Goal: Task Accomplishment & Management: Manage account settings

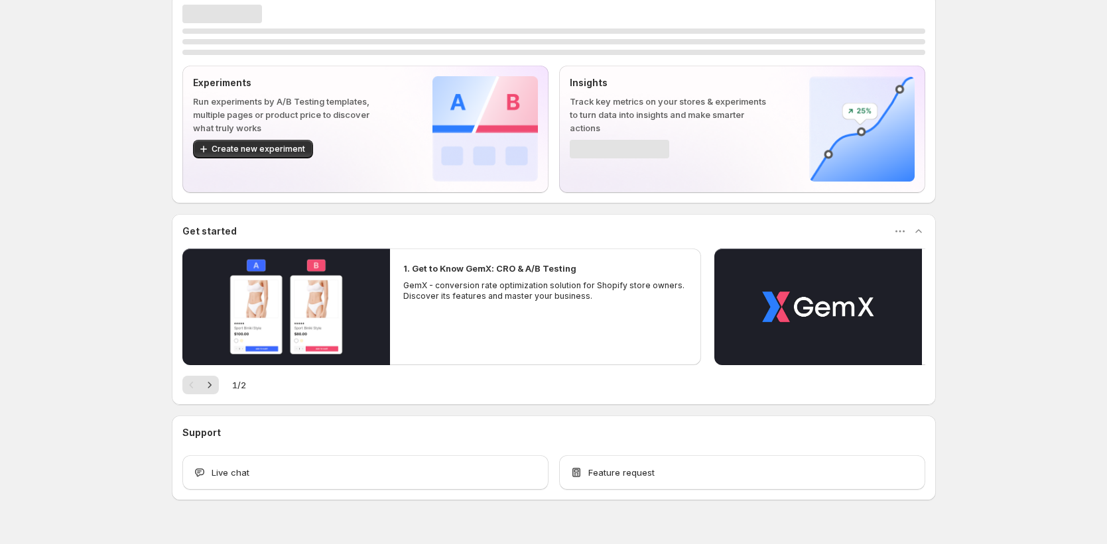
scroll to position [38, 0]
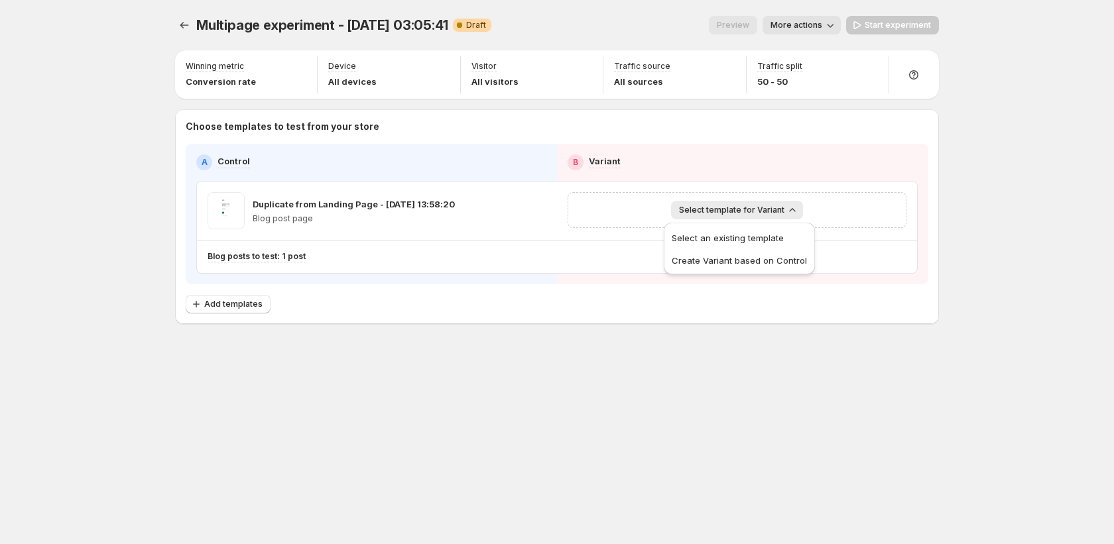
click at [783, 405] on div "Multipage experiment - [DATE] 03:05:41. This page is ready Multipage experiment…" at bounding box center [557, 272] width 796 height 544
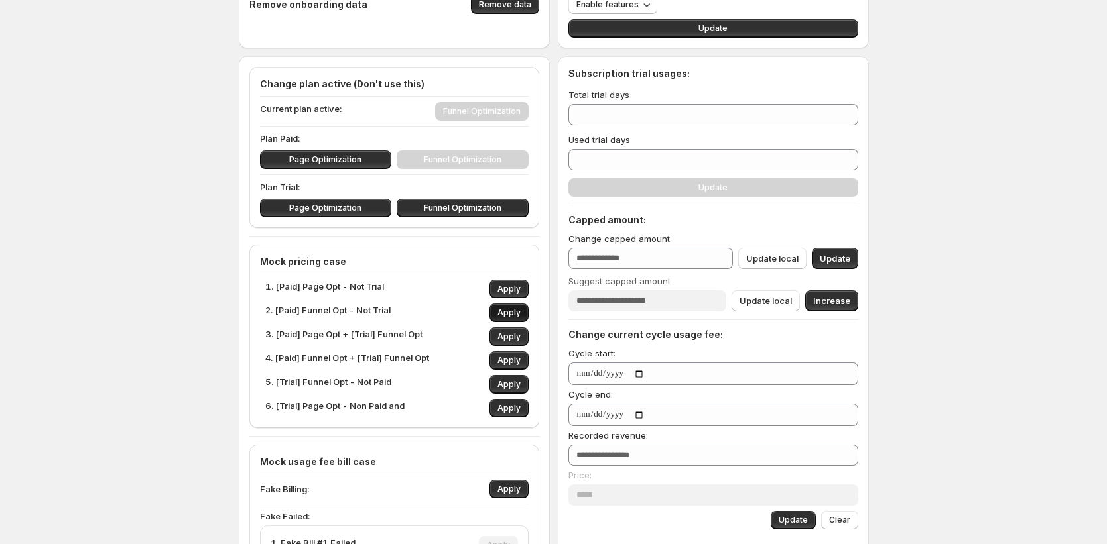
scroll to position [77, 0]
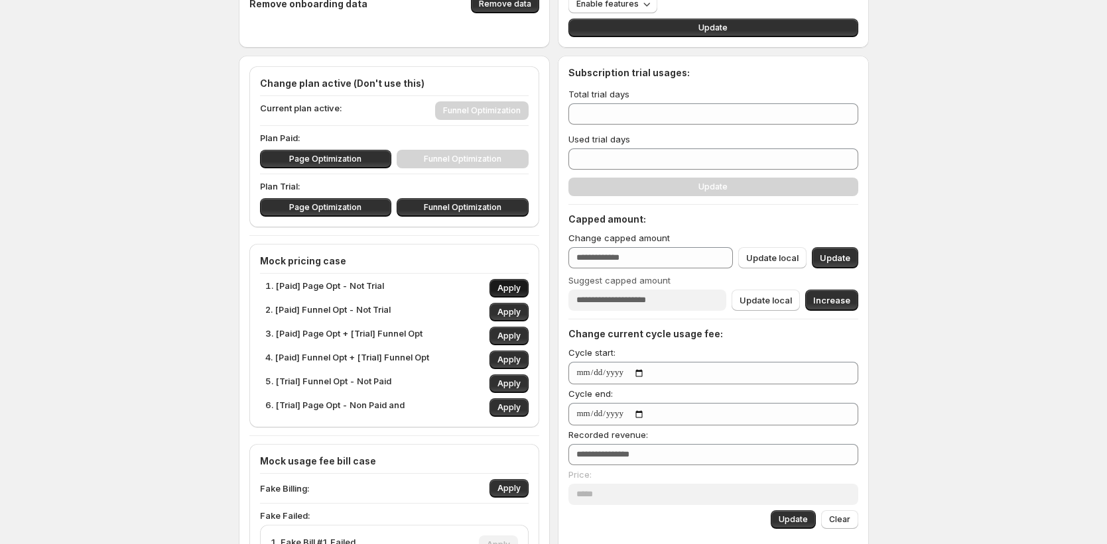
click at [512, 288] on span "Apply" at bounding box center [508, 288] width 23 height 11
type input "*"
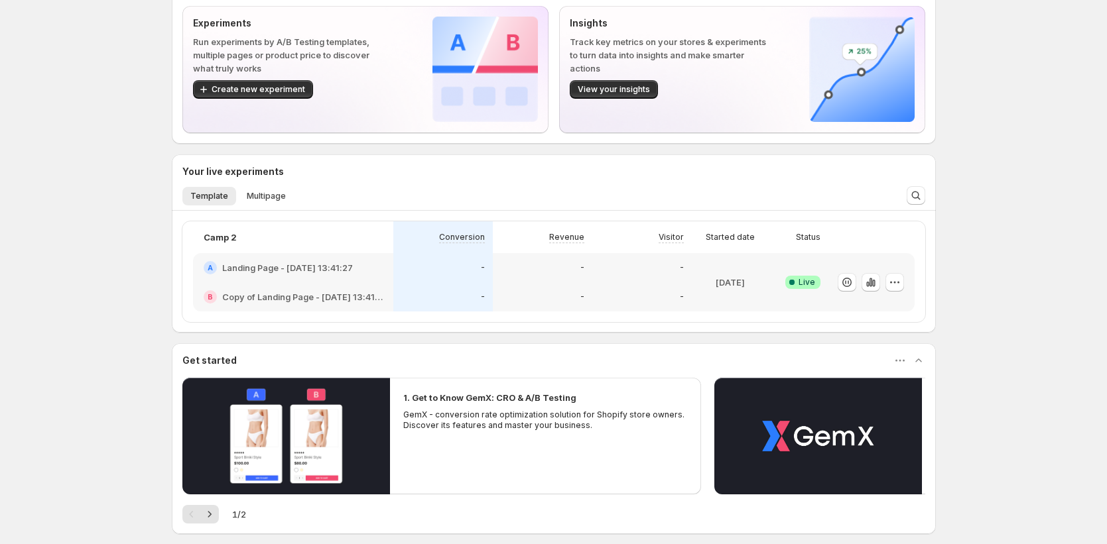
scroll to position [80, 0]
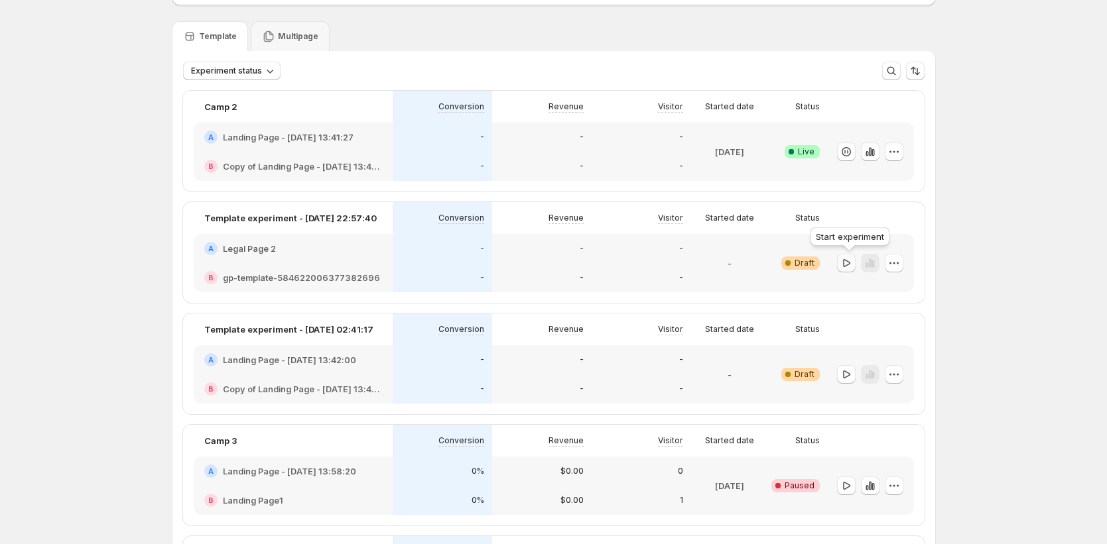
click at [852, 267] on icon "button" at bounding box center [846, 263] width 13 height 13
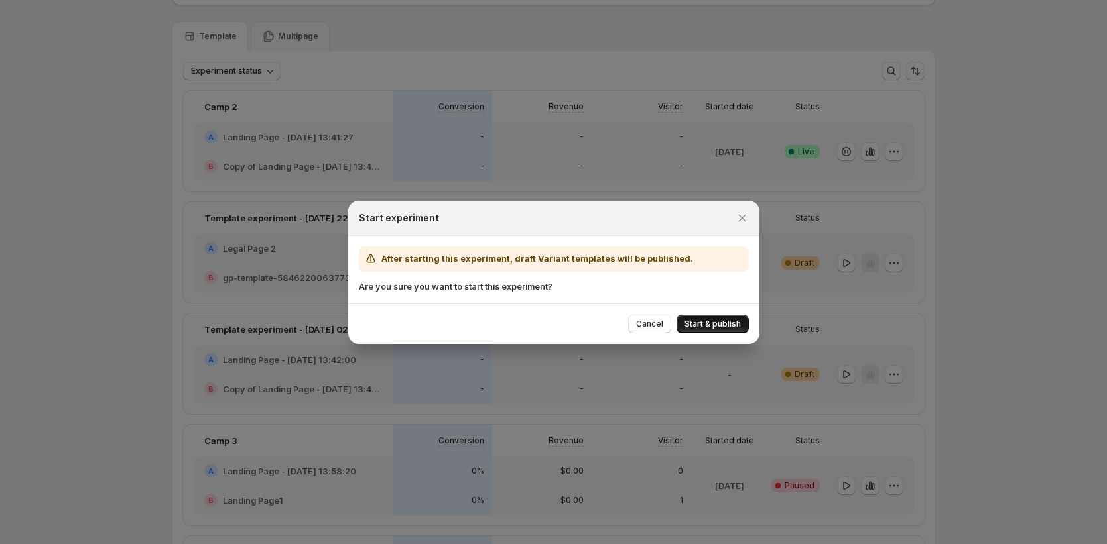
click at [730, 324] on span "Start & publish" at bounding box center [712, 324] width 56 height 11
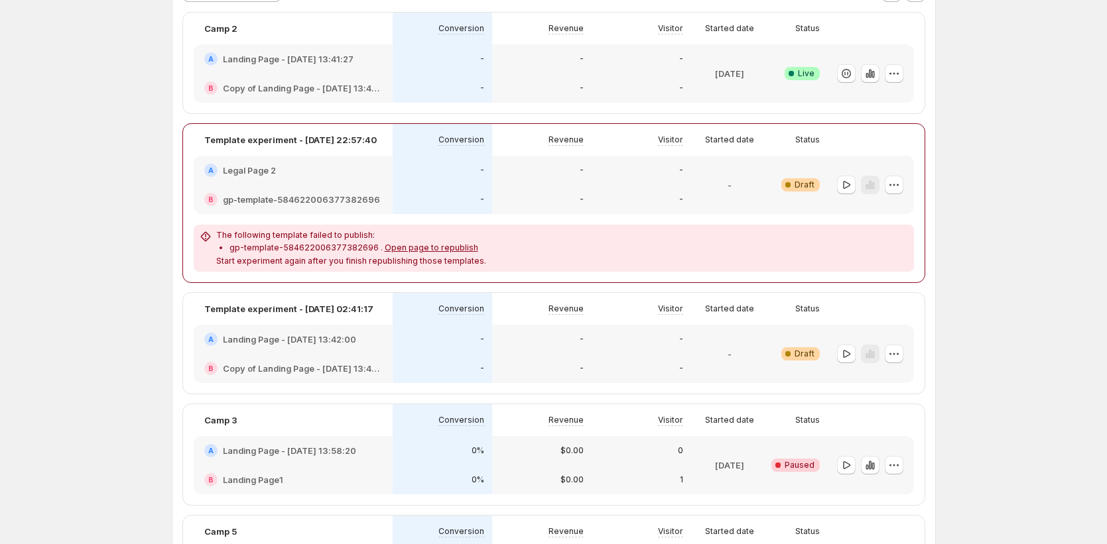
scroll to position [174, 0]
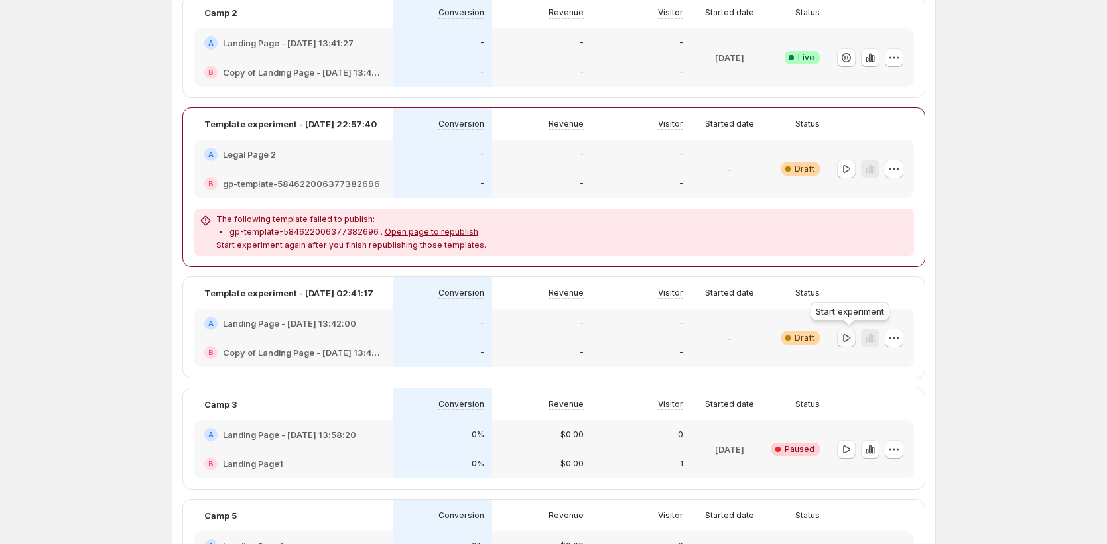
click at [849, 339] on icon "button" at bounding box center [846, 338] width 13 height 13
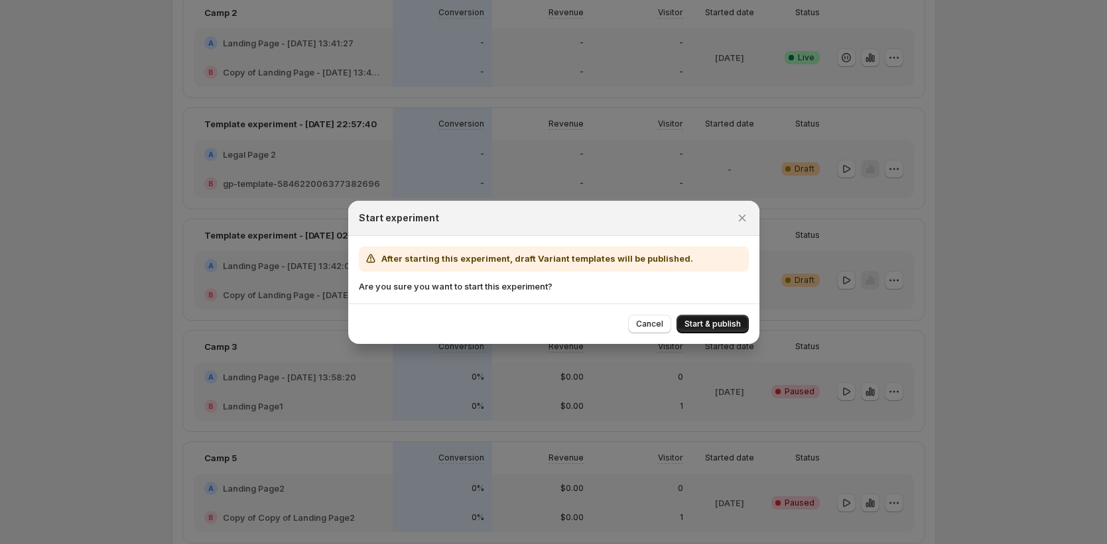
click at [711, 329] on button "Start & publish" at bounding box center [712, 324] width 72 height 19
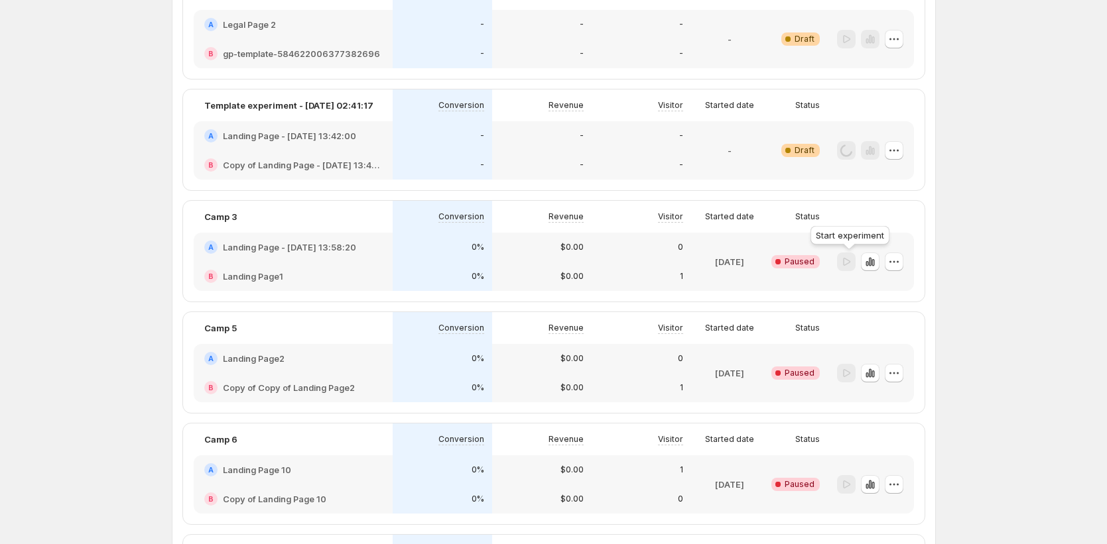
scroll to position [192, 0]
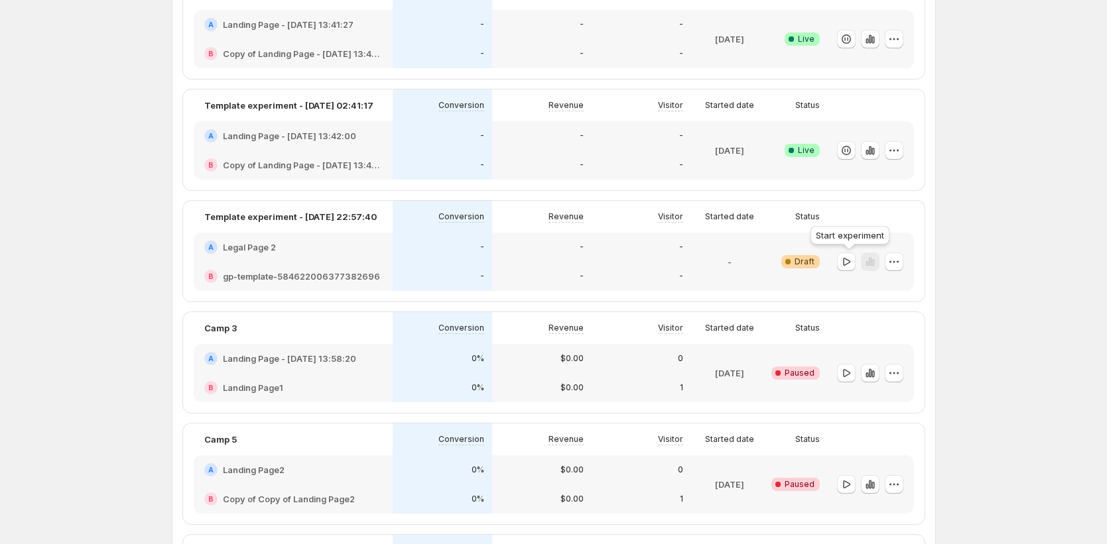
click at [847, 264] on icon "button" at bounding box center [846, 261] width 7 height 8
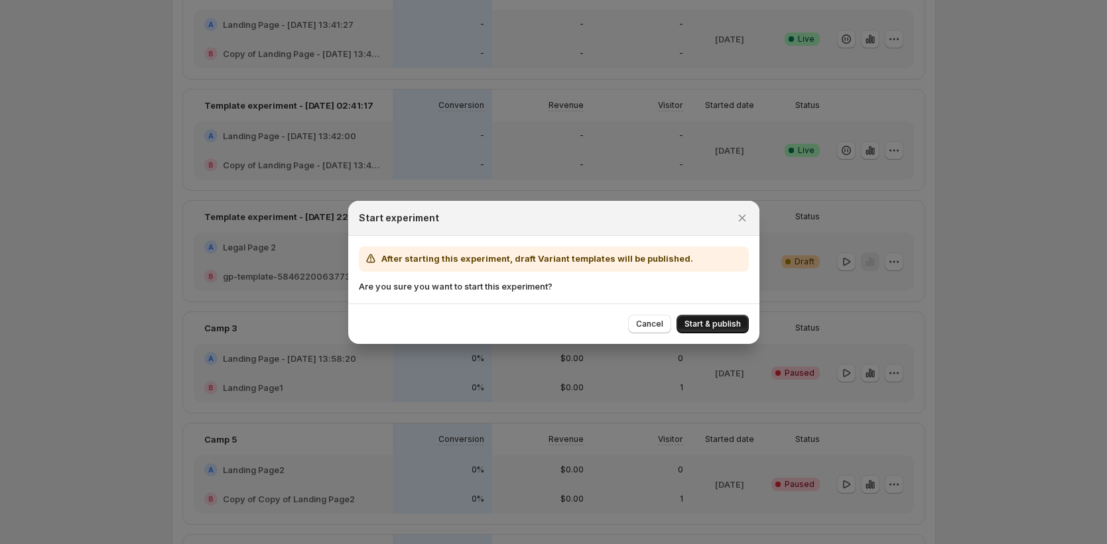
click at [697, 325] on span "Start & publish" at bounding box center [712, 324] width 56 height 11
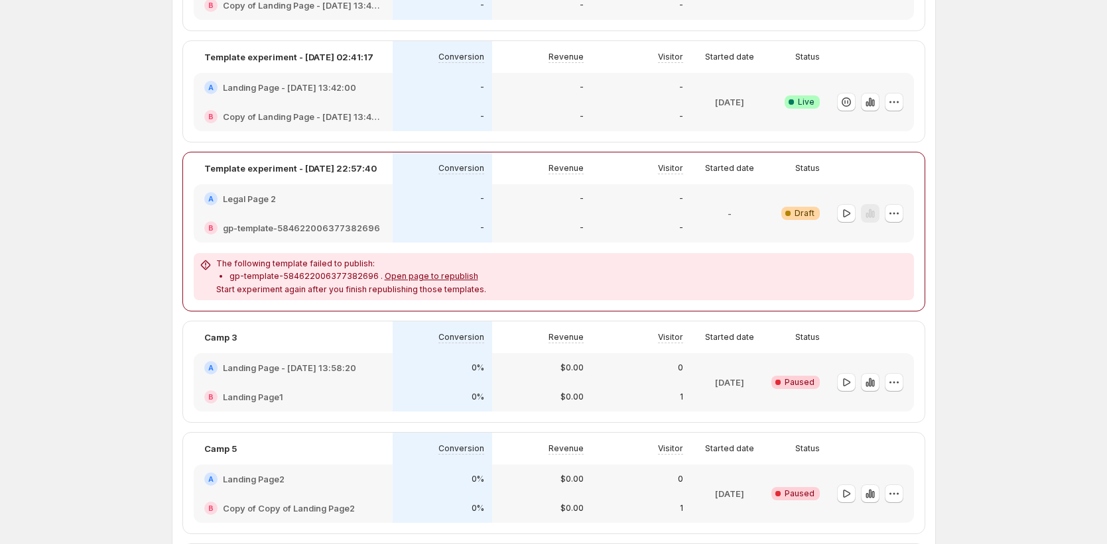
scroll to position [282, 0]
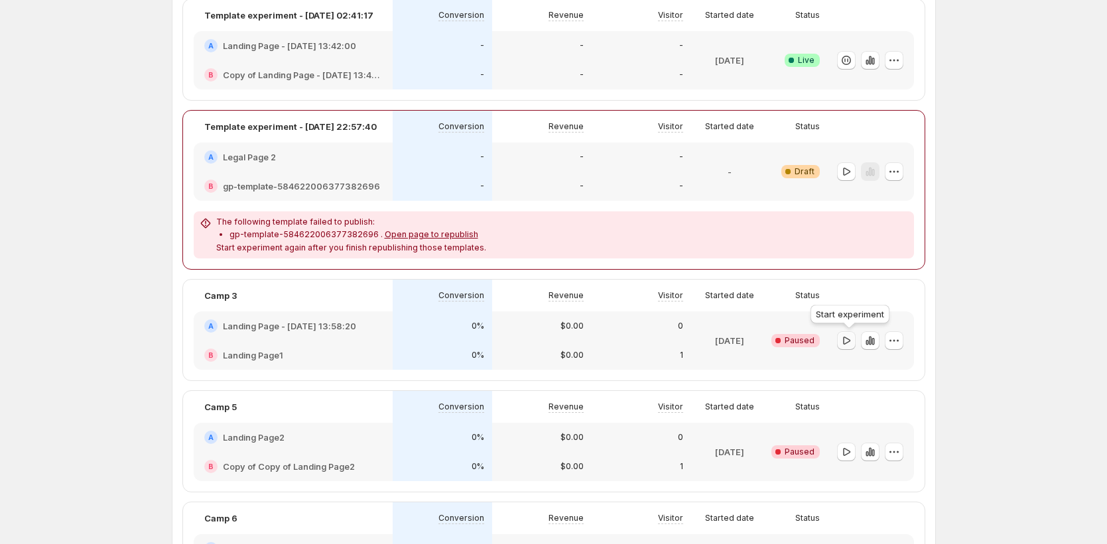
click at [843, 345] on icon "button" at bounding box center [846, 340] width 13 height 13
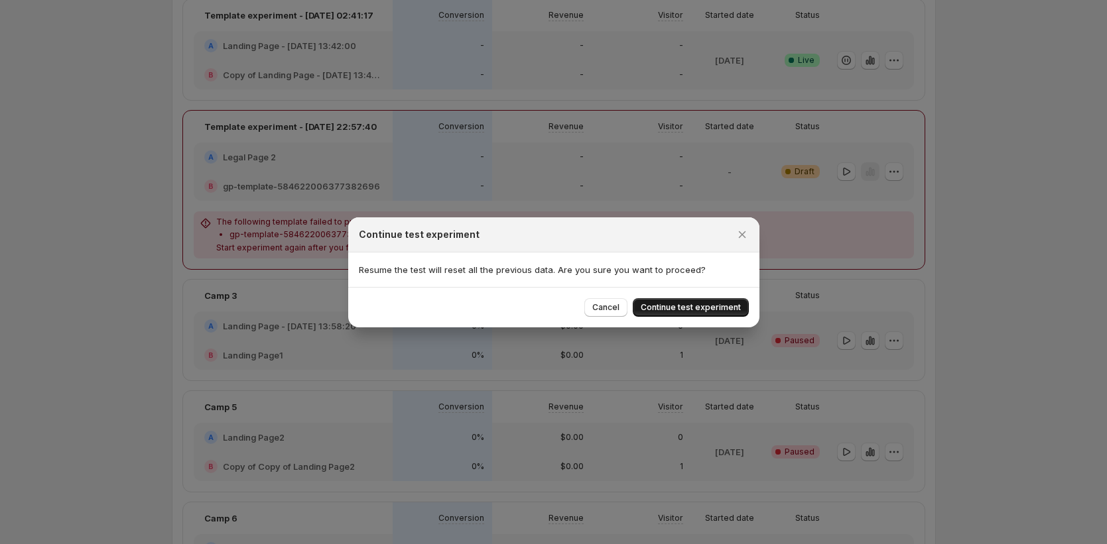
click at [709, 308] on span "Continue test experiment" at bounding box center [691, 307] width 100 height 11
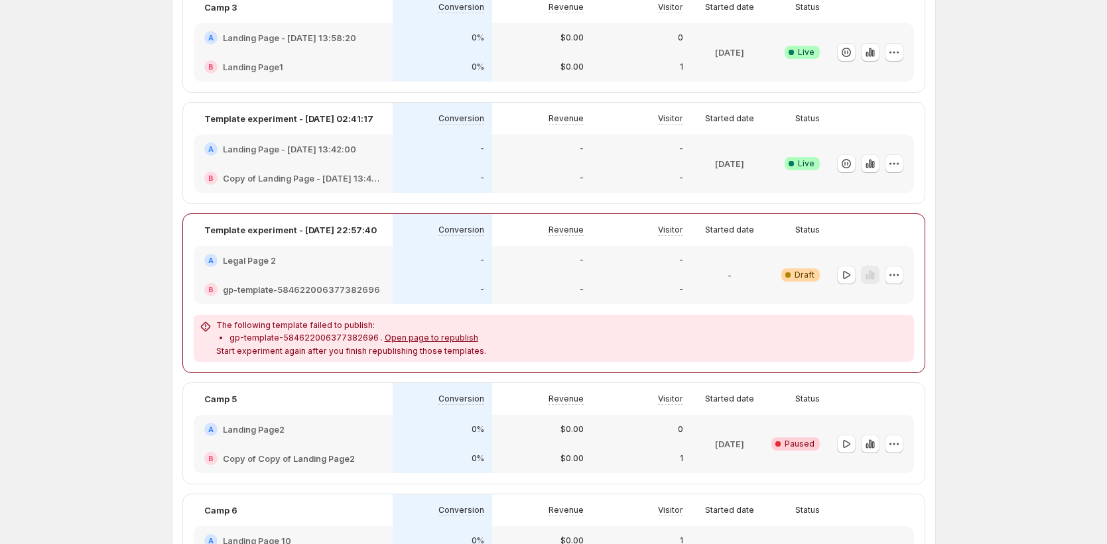
scroll to position [393, 0]
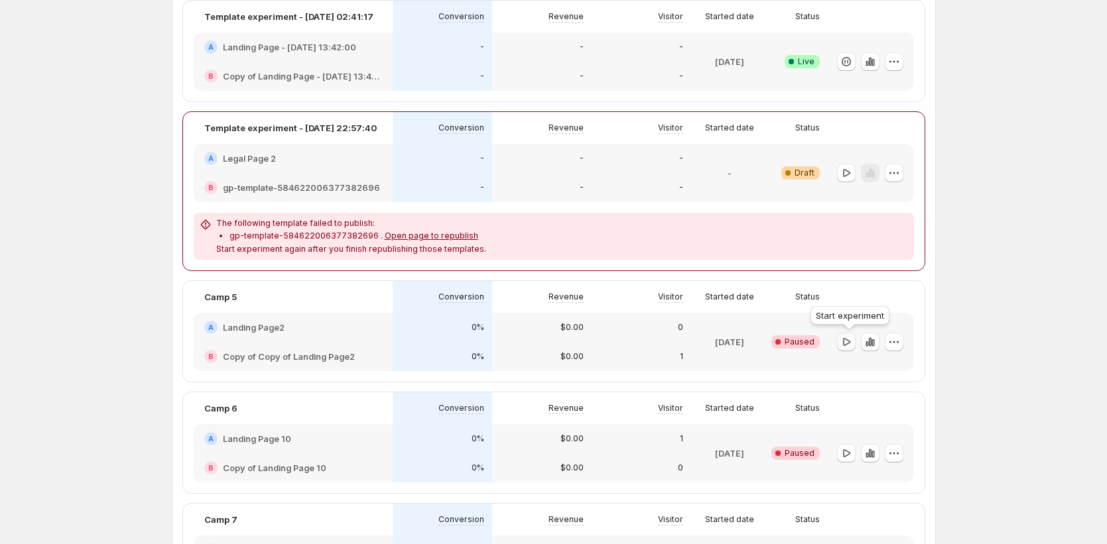
click at [846, 344] on icon "button" at bounding box center [846, 342] width 7 height 8
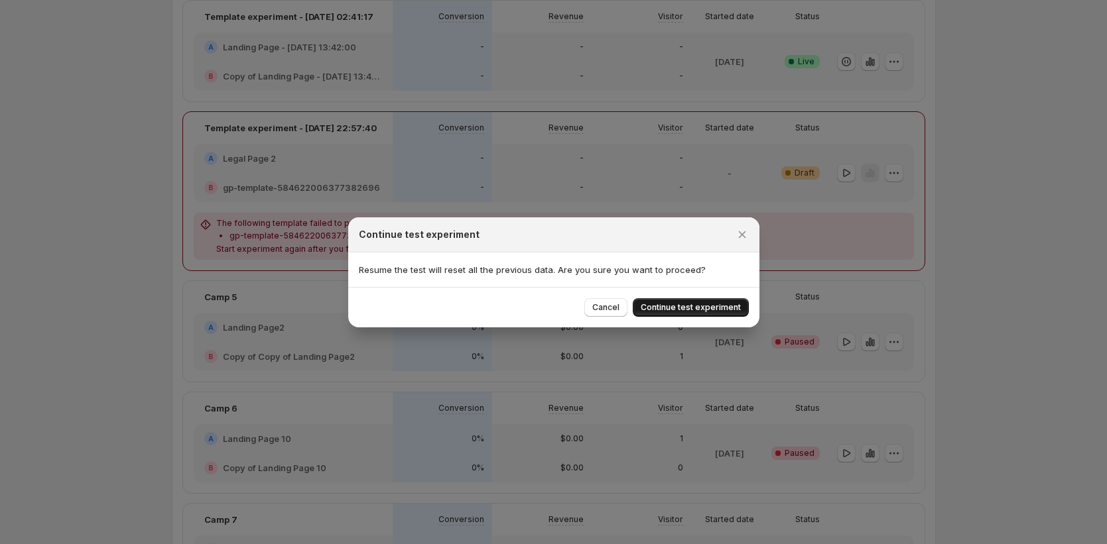
click at [713, 305] on span "Continue test experiment" at bounding box center [691, 307] width 100 height 11
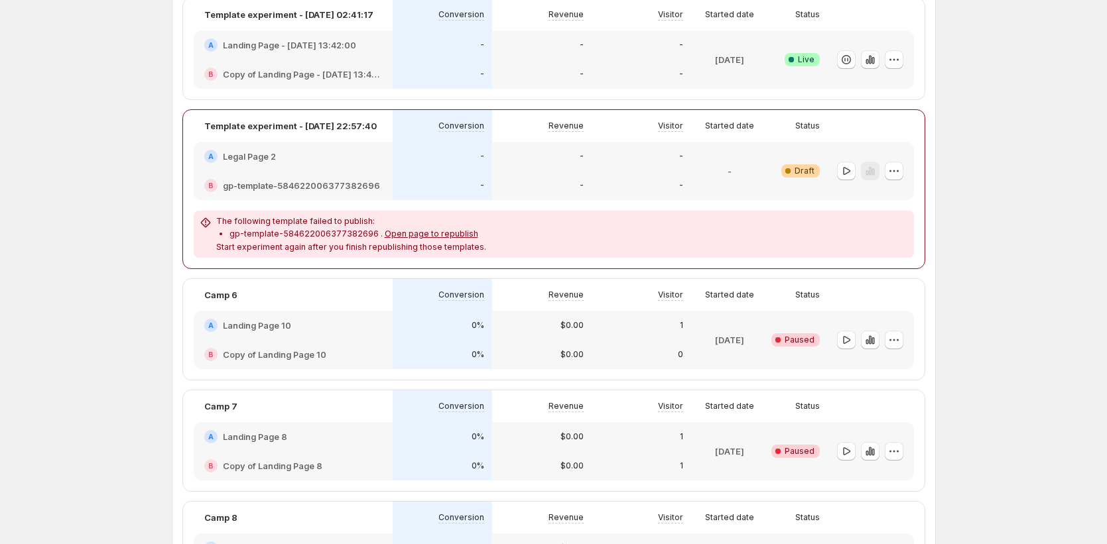
scroll to position [507, 0]
click at [849, 340] on icon "button" at bounding box center [846, 339] width 13 height 13
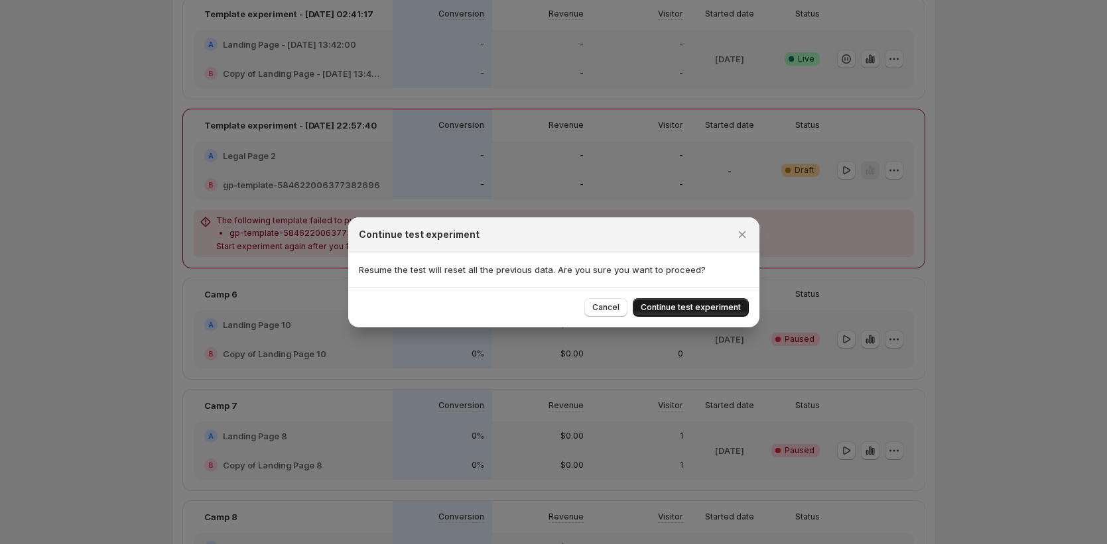
click at [713, 306] on span "Continue test experiment" at bounding box center [691, 307] width 100 height 11
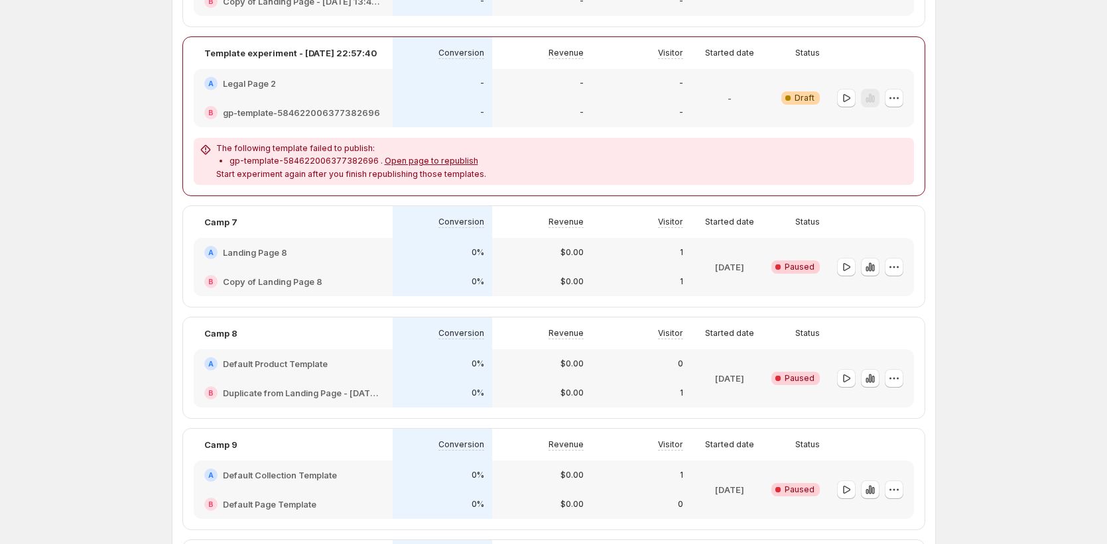
scroll to position [691, 0]
click at [852, 268] on icon "button" at bounding box center [846, 266] width 13 height 13
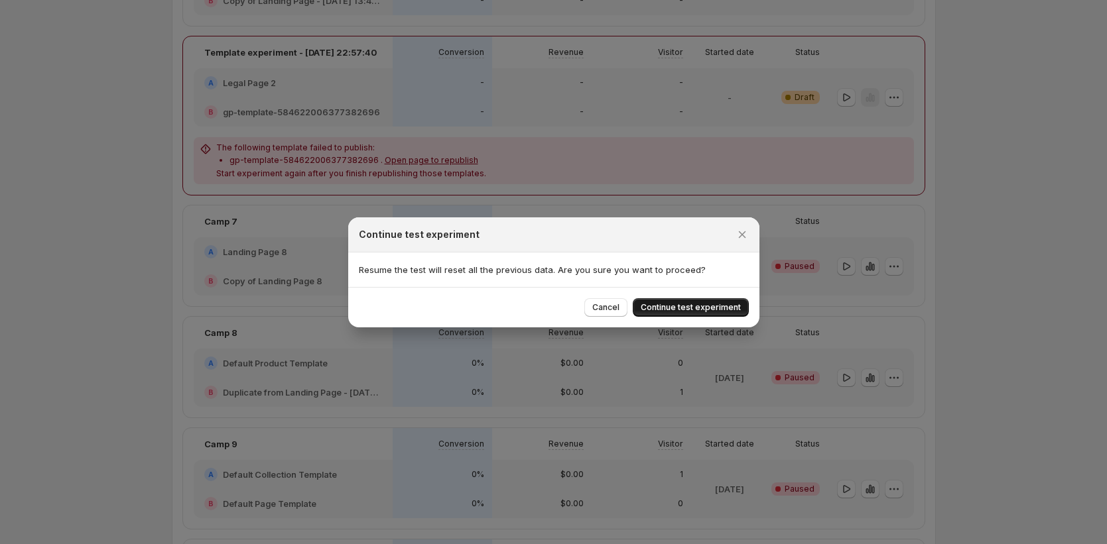
click at [731, 309] on span "Continue test experiment" at bounding box center [691, 307] width 100 height 11
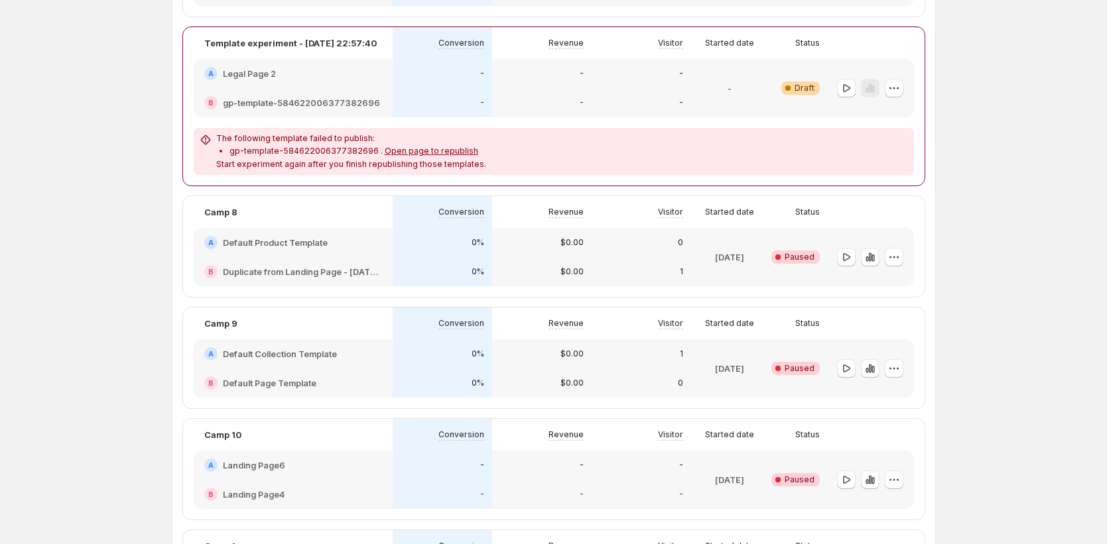
scroll to position [918, 0]
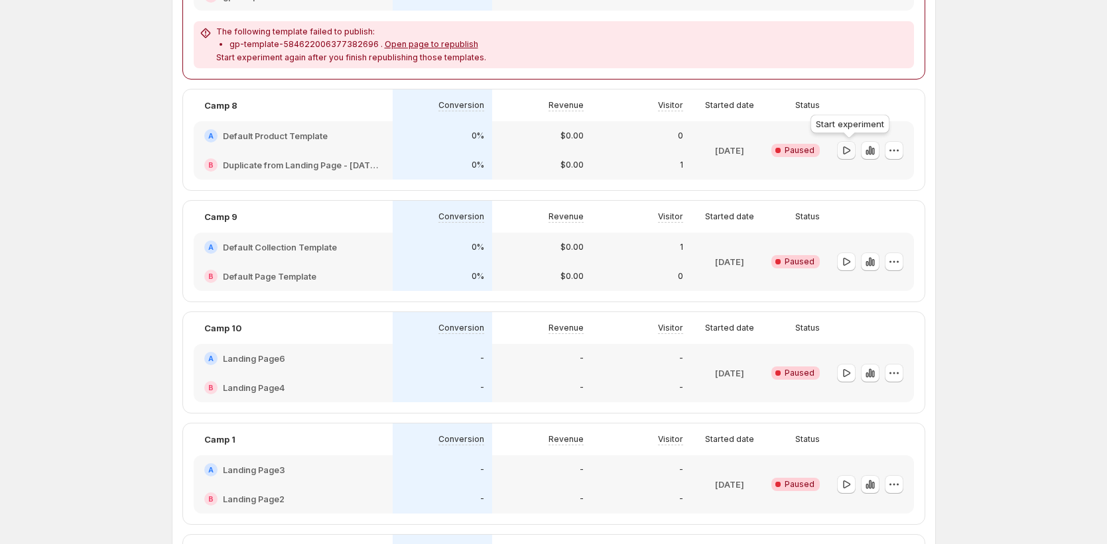
click at [845, 149] on icon "button" at bounding box center [846, 150] width 13 height 13
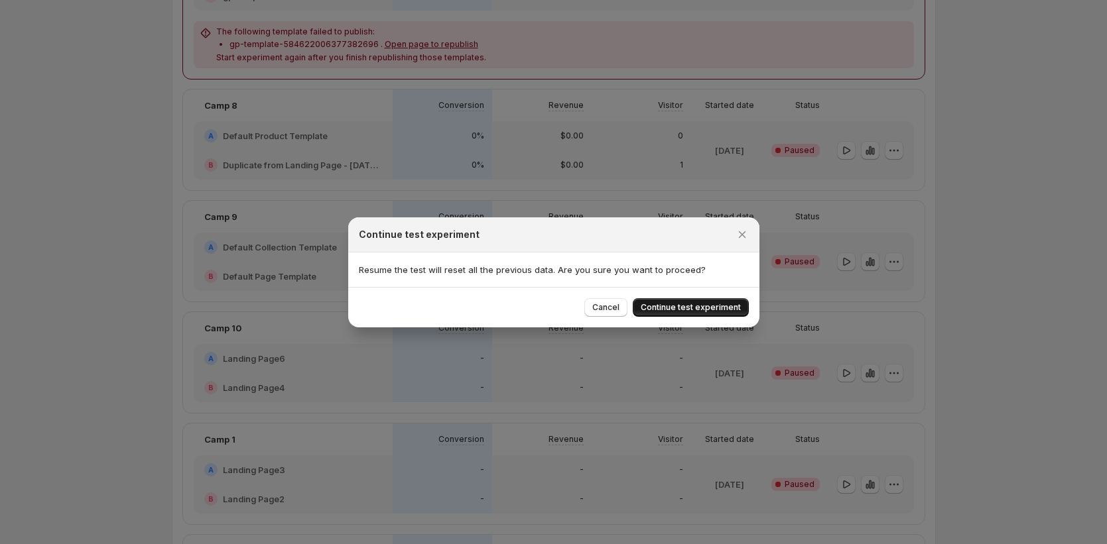
click at [688, 304] on span "Continue test experiment" at bounding box center [691, 307] width 100 height 11
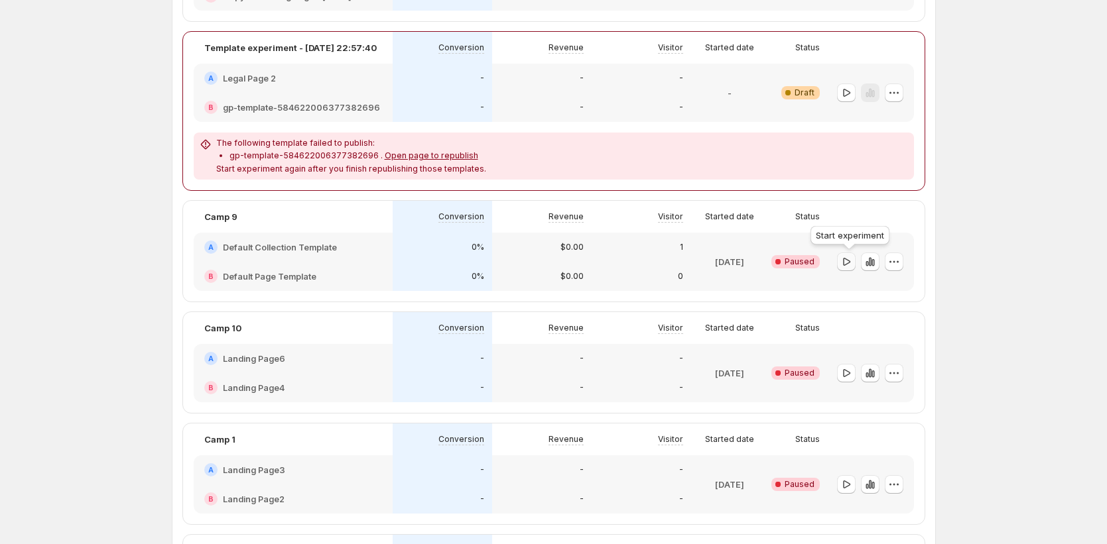
click at [844, 261] on icon "button" at bounding box center [846, 261] width 13 height 13
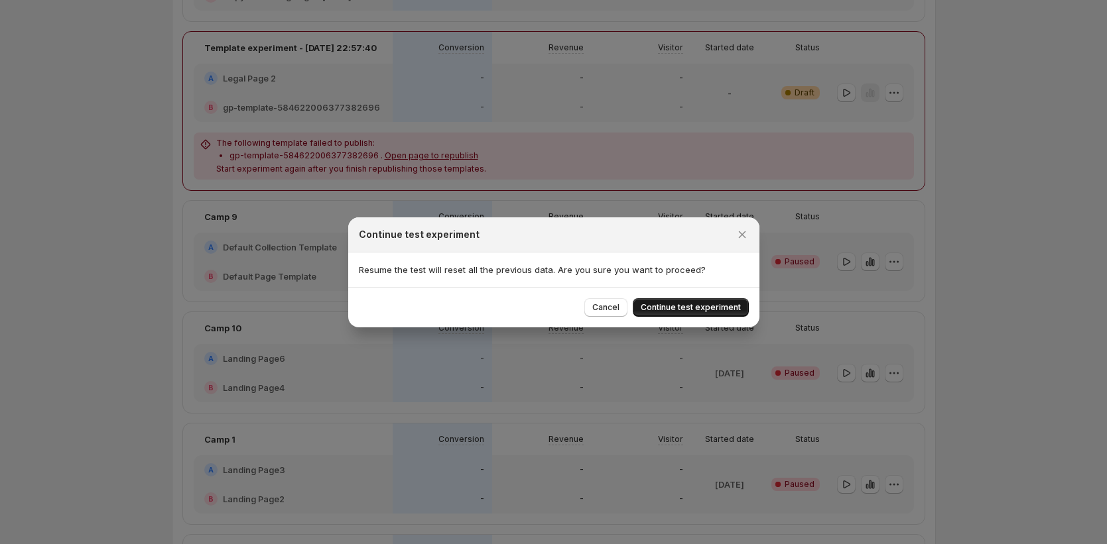
click at [715, 308] on span "Continue test experiment" at bounding box center [691, 307] width 100 height 11
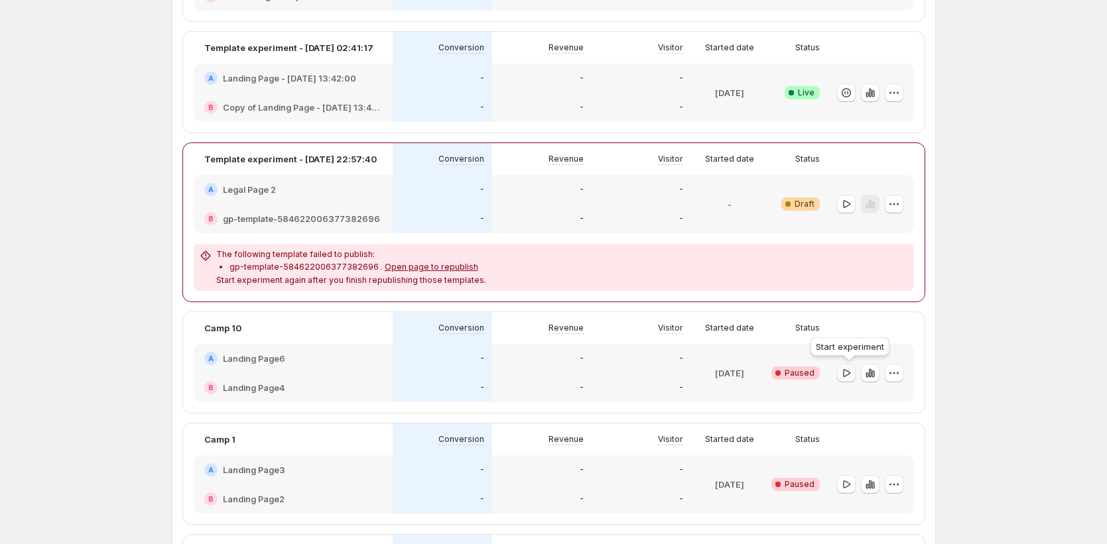
click at [850, 374] on icon "button" at bounding box center [846, 373] width 7 height 8
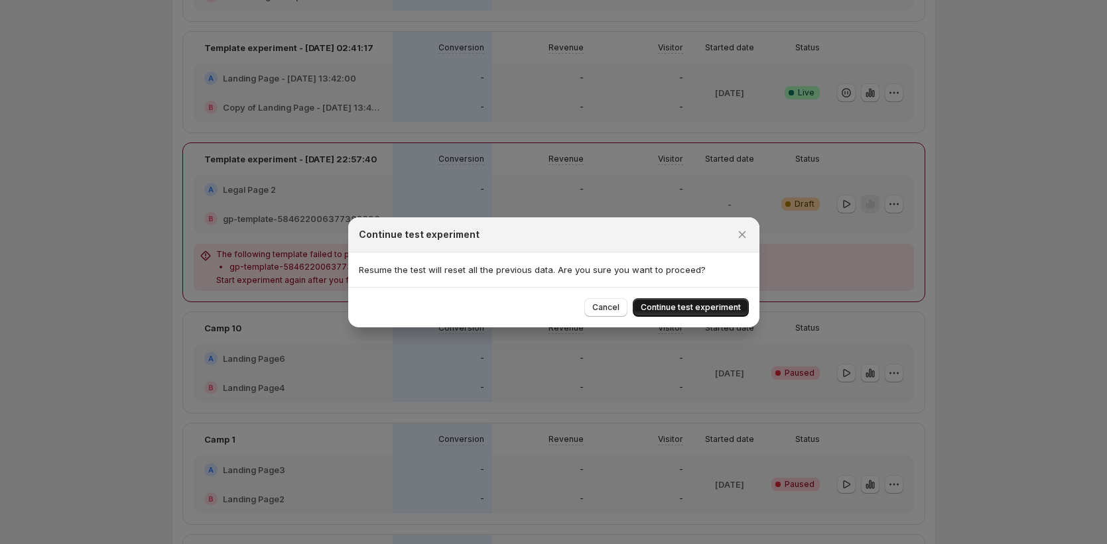
click at [700, 302] on span "Continue test experiment" at bounding box center [691, 307] width 100 height 11
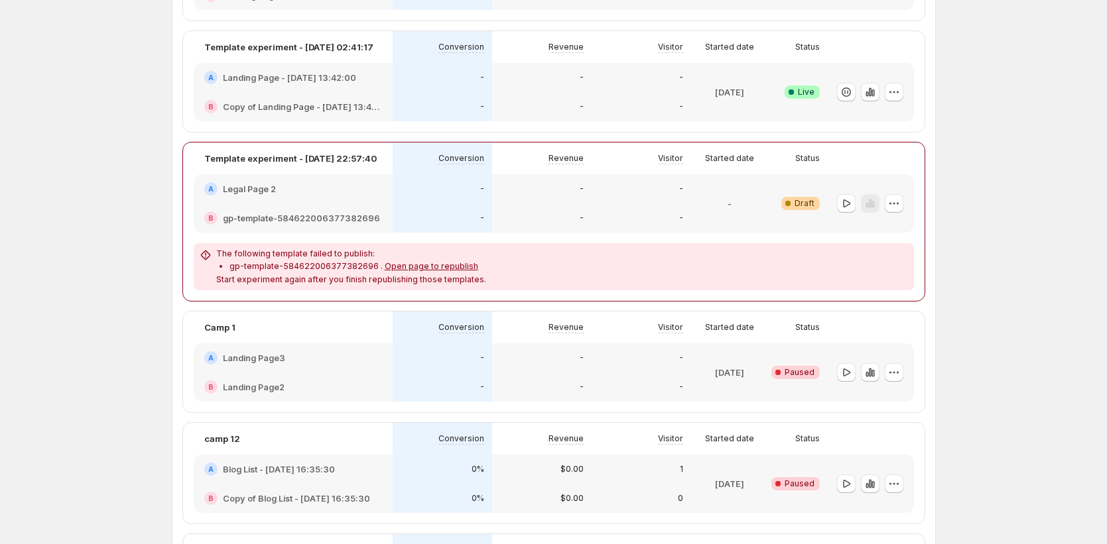
scroll to position [1340, 0]
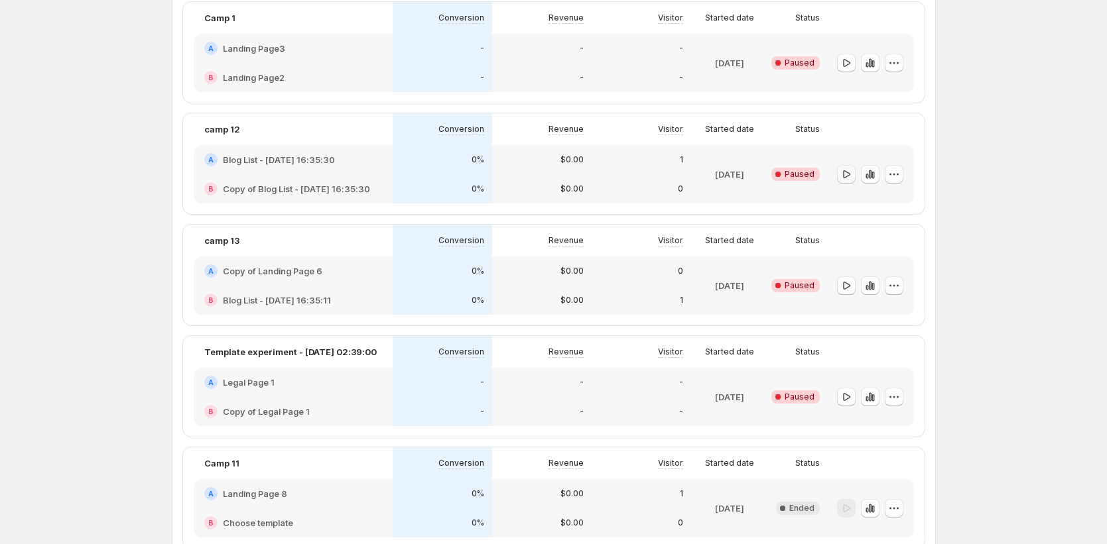
click at [841, 174] on button "button" at bounding box center [846, 174] width 19 height 19
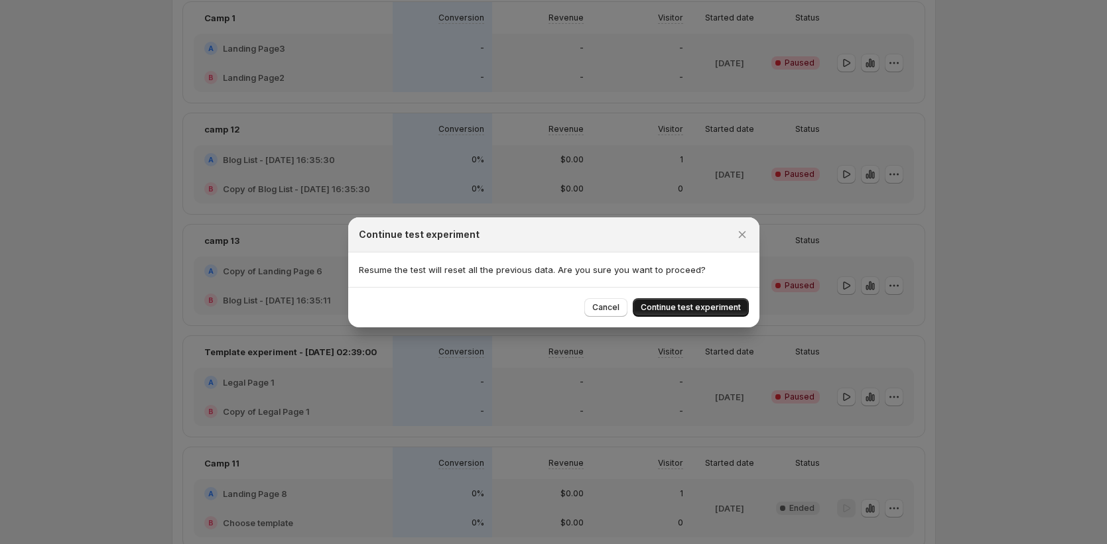
click at [702, 312] on span "Continue test experiment" at bounding box center [691, 307] width 100 height 11
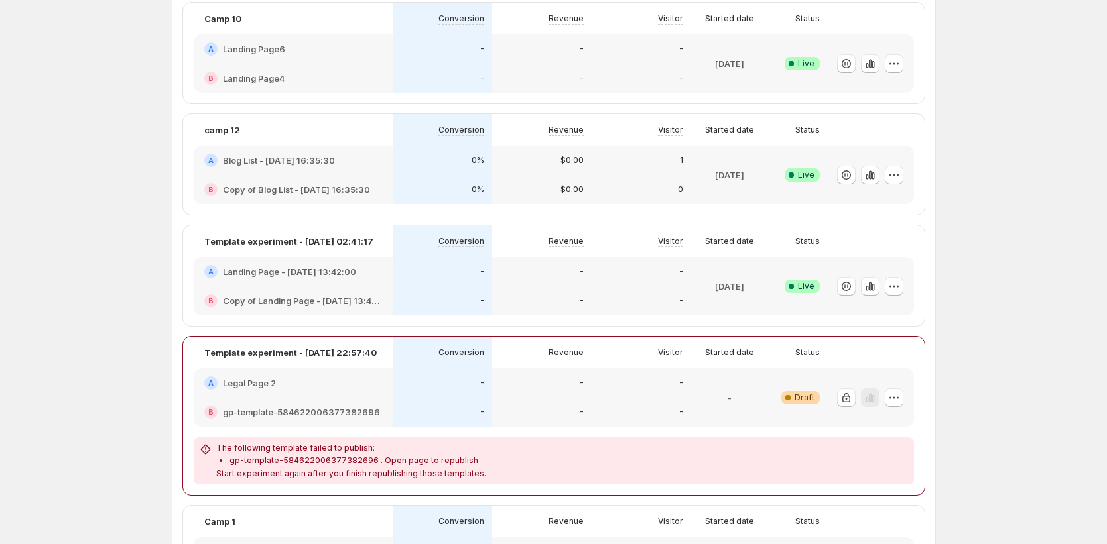
scroll to position [50, 0]
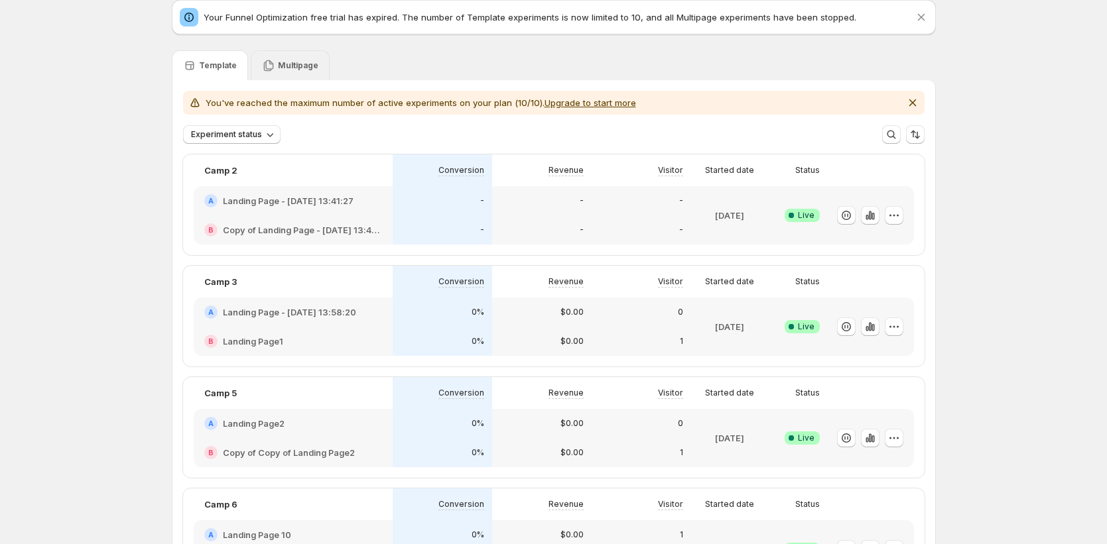
click at [271, 62] on icon at bounding box center [268, 65] width 10 height 11
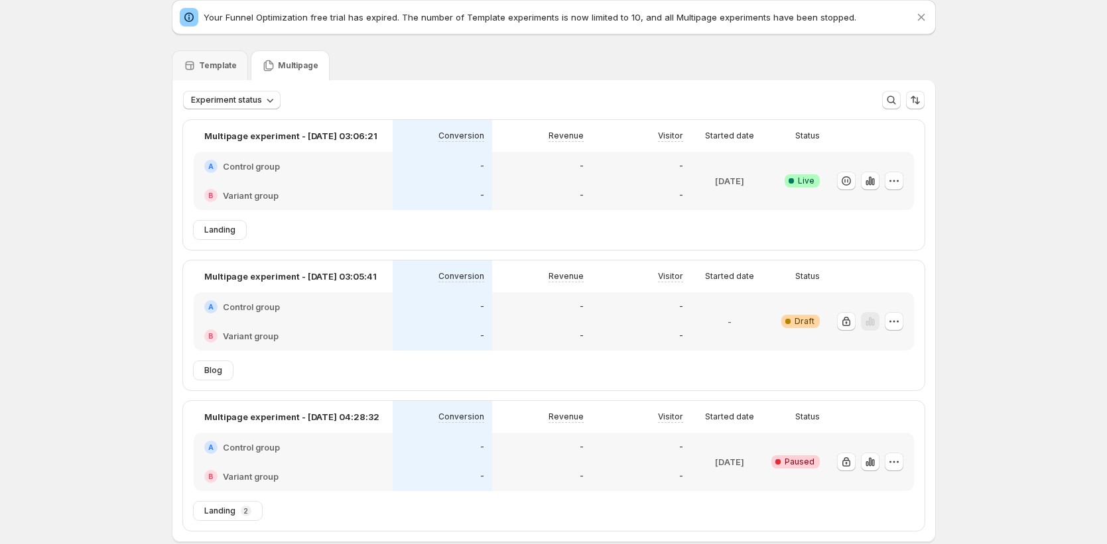
scroll to position [53, 0]
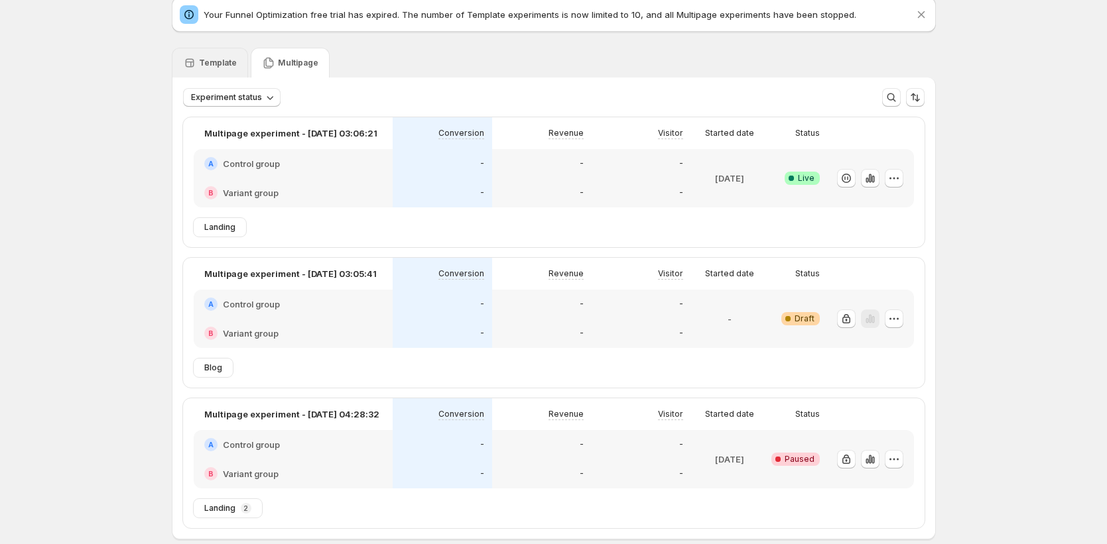
click at [205, 64] on p "Template" at bounding box center [218, 63] width 38 height 11
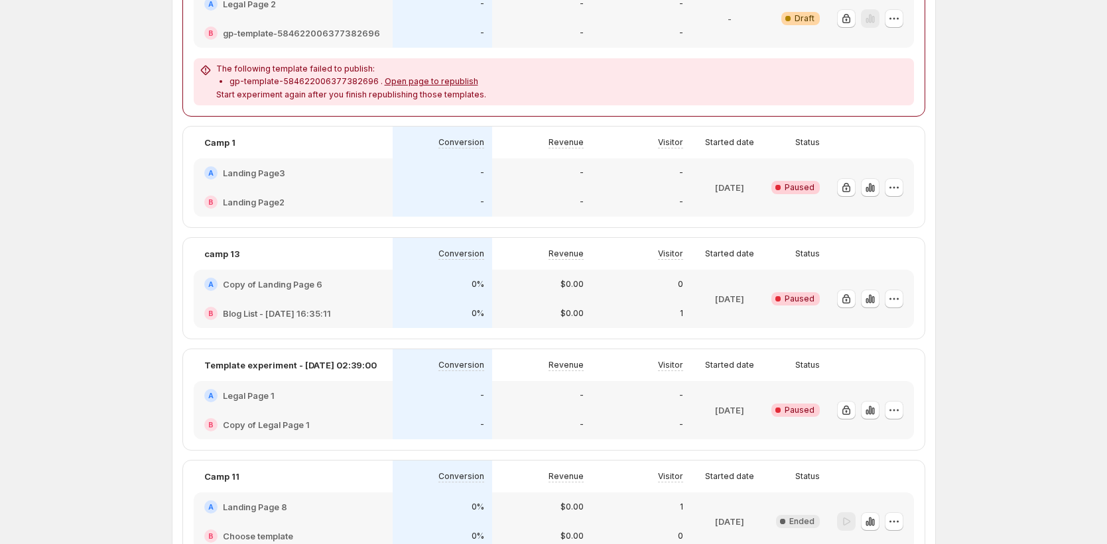
scroll to position [1363, 0]
click at [351, 190] on div "B Landing Page2" at bounding box center [293, 200] width 199 height 29
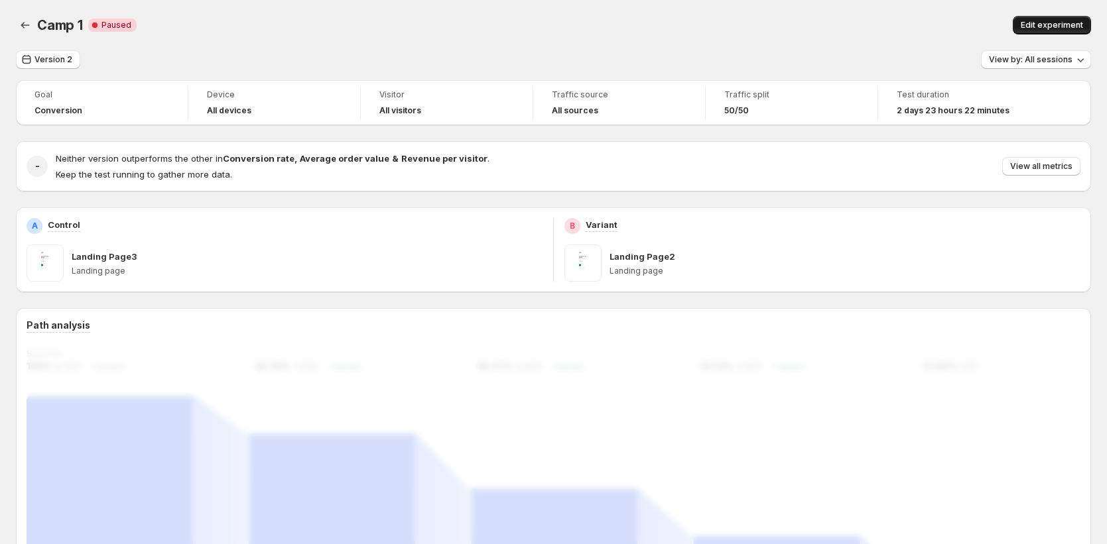
click at [1073, 29] on span "Edit experiment" at bounding box center [1052, 25] width 62 height 11
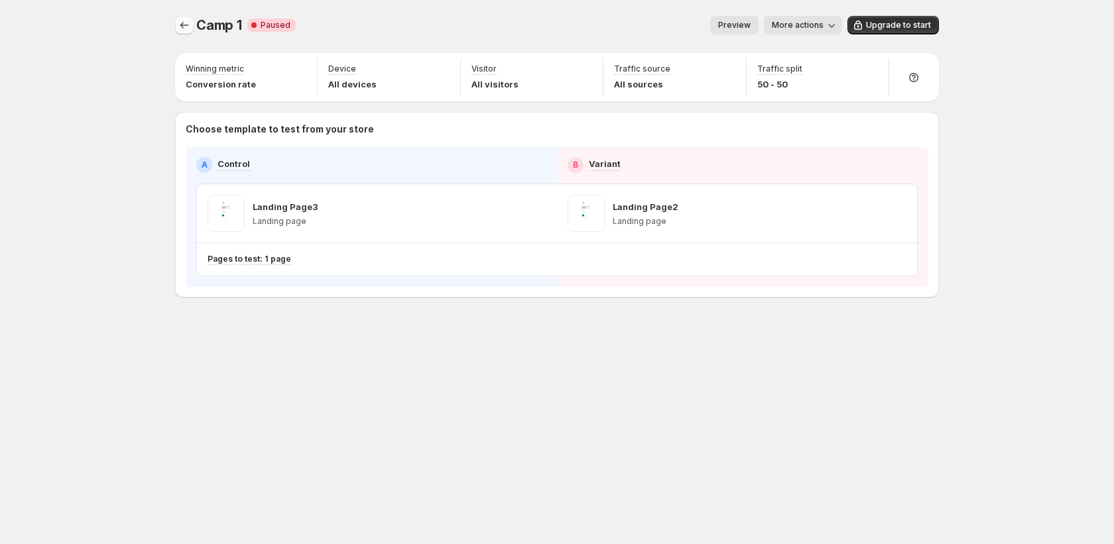
click at [179, 33] on button "Experiments" at bounding box center [184, 25] width 19 height 19
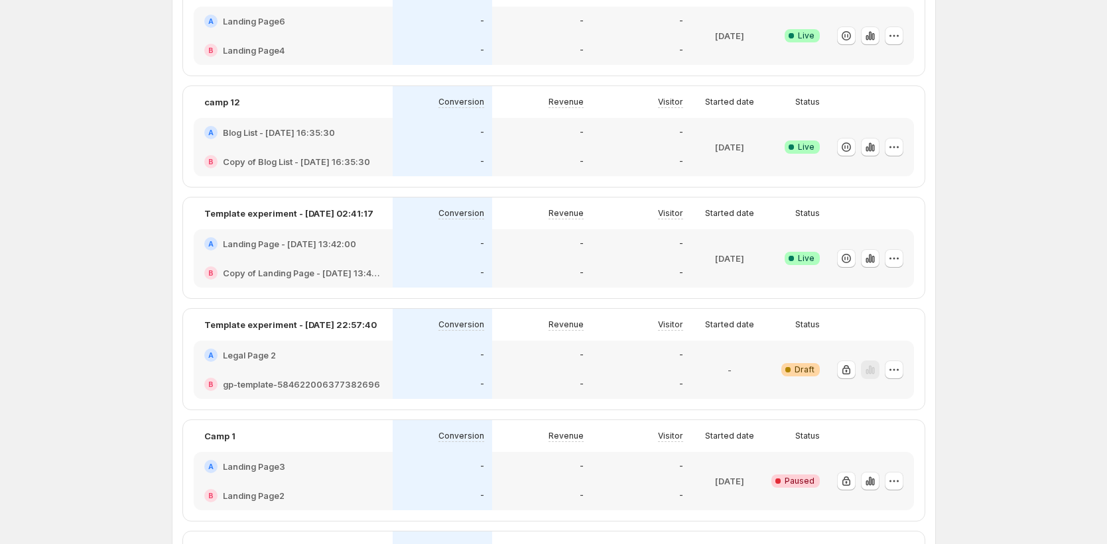
scroll to position [1440, 0]
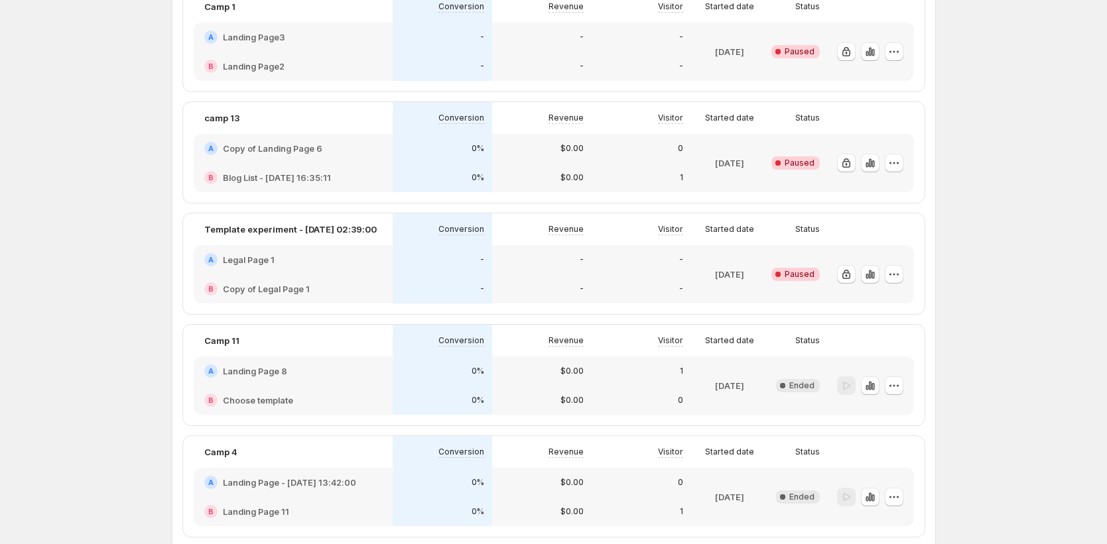
click at [459, 291] on div "-" at bounding box center [443, 288] width 84 height 13
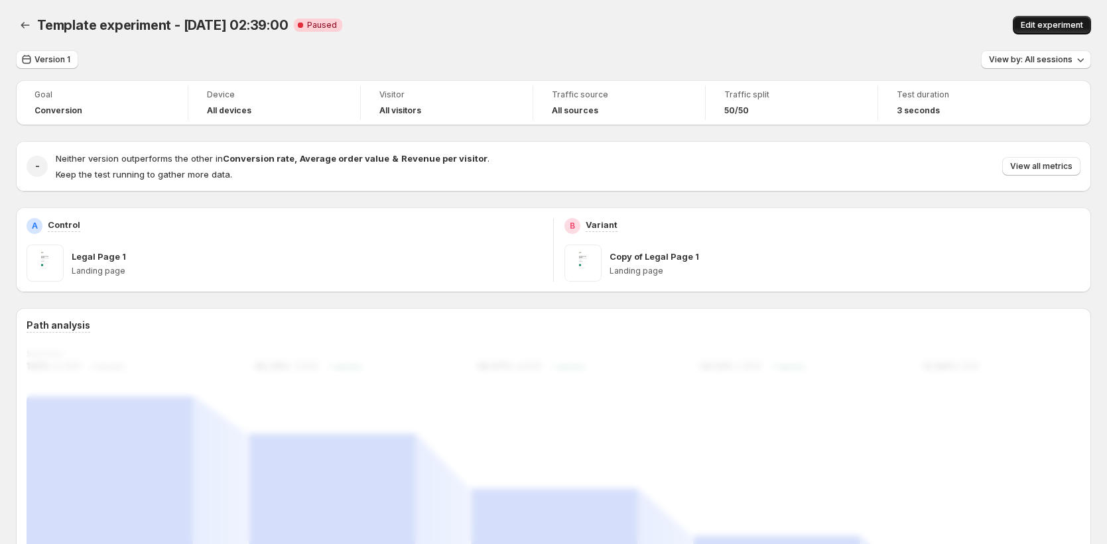
click at [1029, 19] on button "Edit experiment" at bounding box center [1052, 25] width 78 height 19
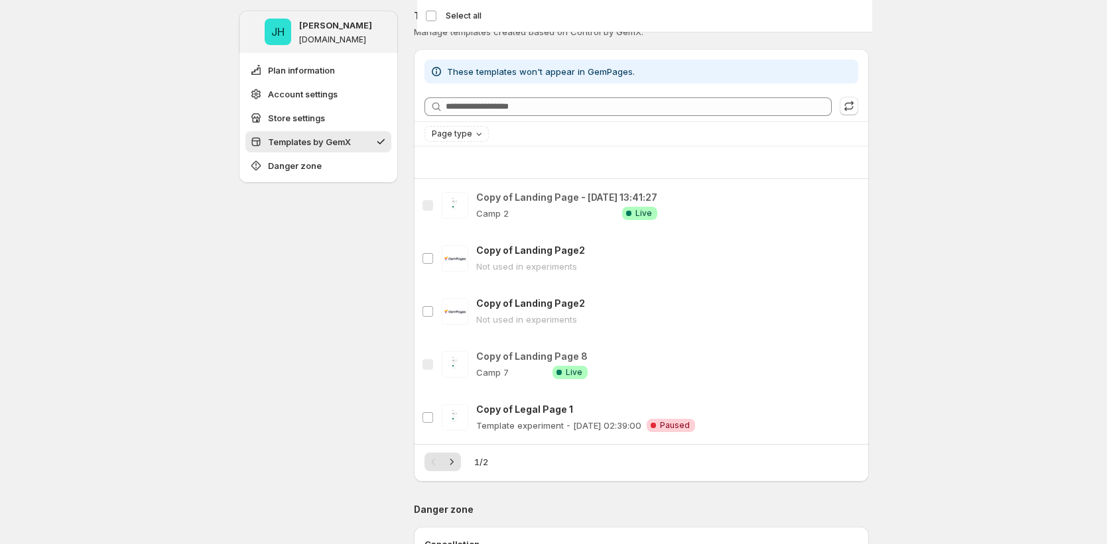
scroll to position [694, 0]
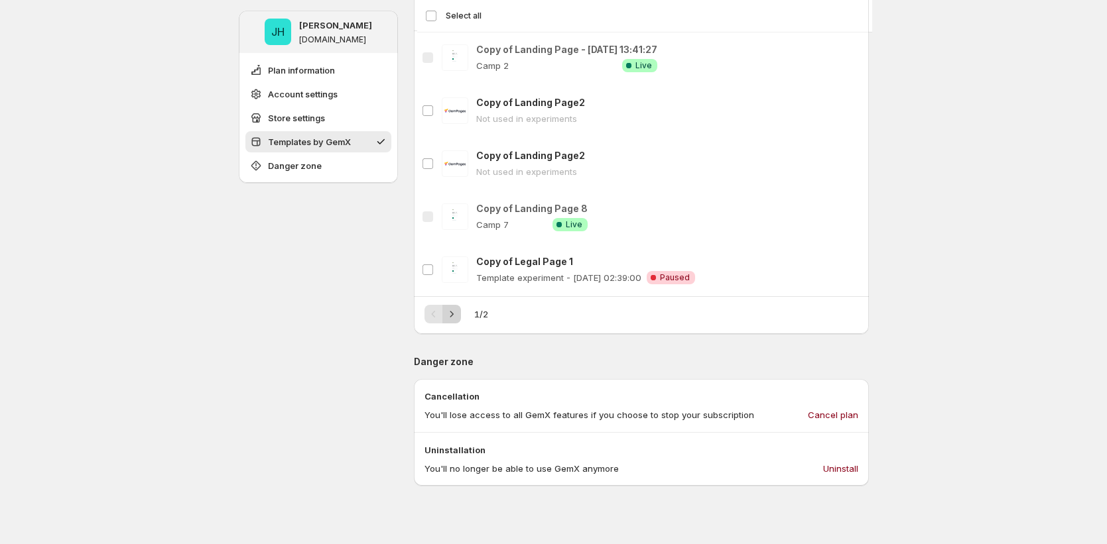
click at [457, 314] on icon "Next" at bounding box center [451, 314] width 13 height 13
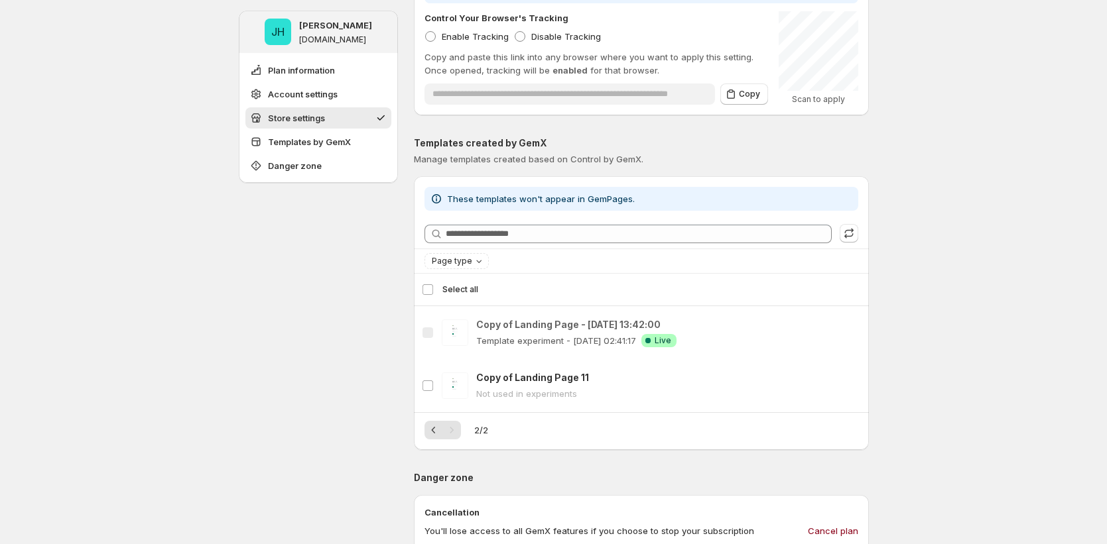
scroll to position [413, 0]
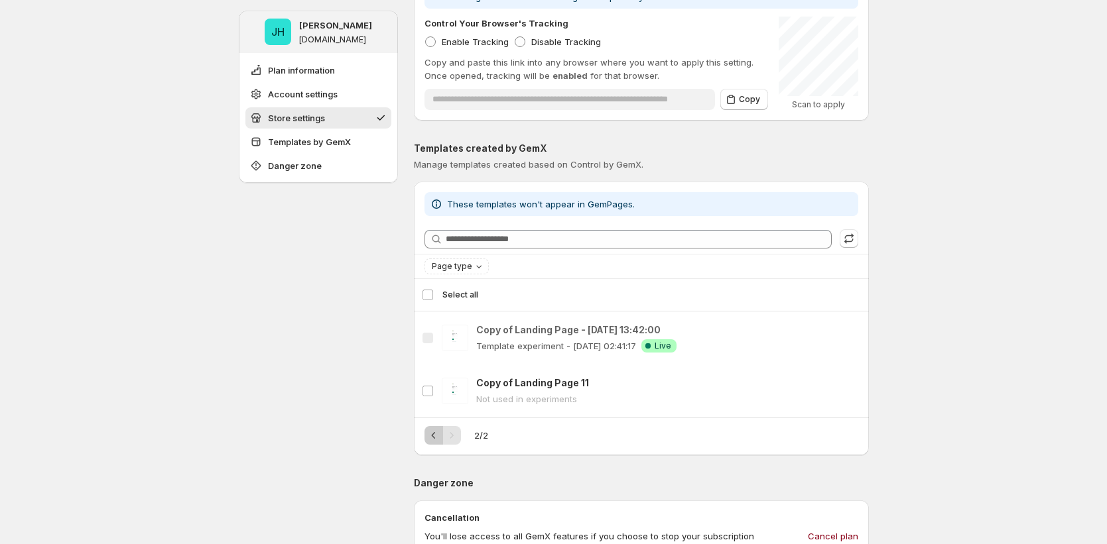
click at [432, 439] on icon "Previous" at bounding box center [433, 435] width 13 height 13
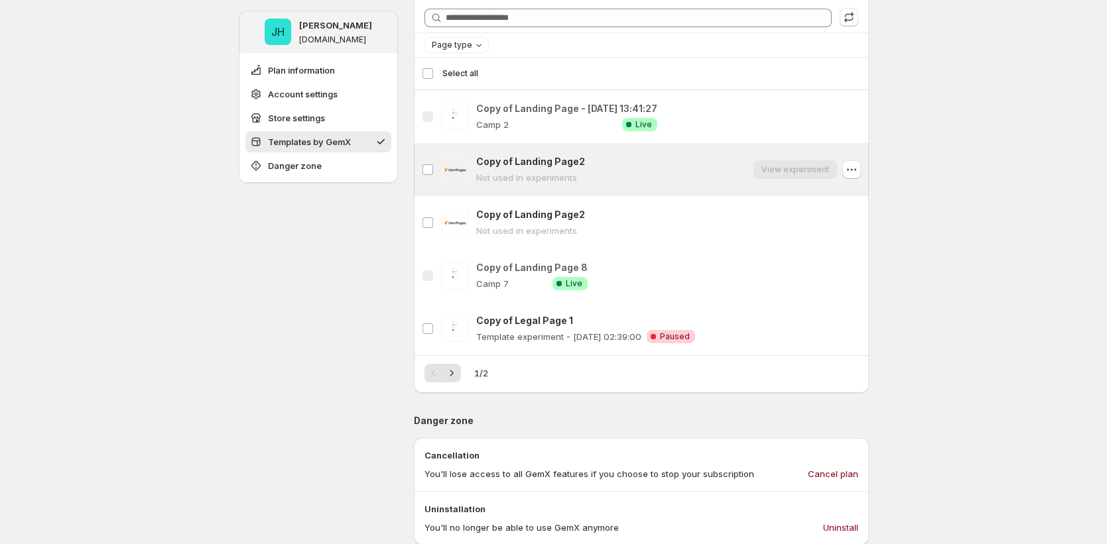
scroll to position [658, 0]
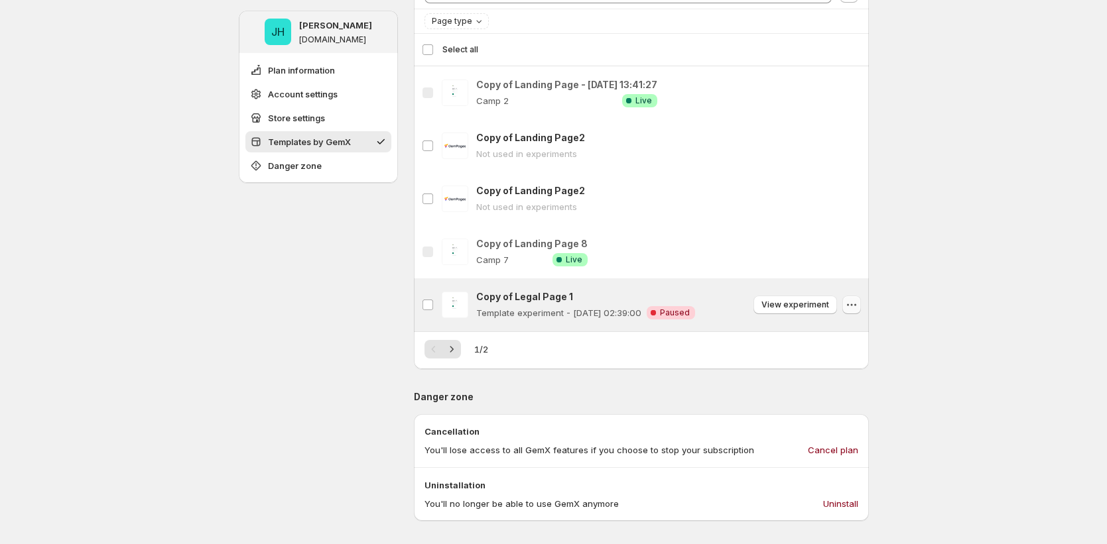
click at [851, 306] on icon "button" at bounding box center [851, 304] width 13 height 13
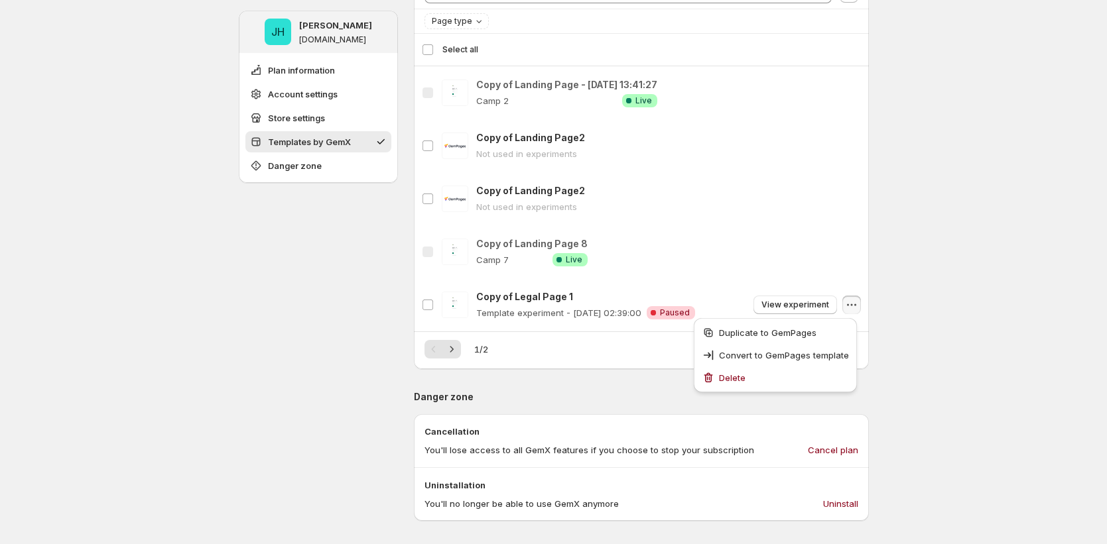
click at [893, 316] on div "**********" at bounding box center [553, 138] width 1107 height 1593
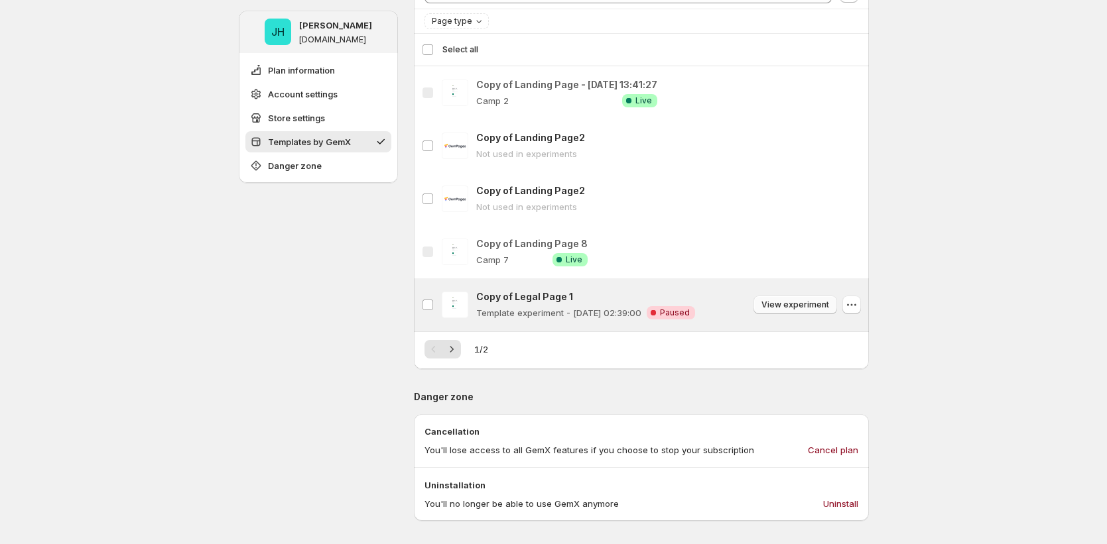
click at [777, 307] on span "View experiment" at bounding box center [795, 305] width 68 height 11
